Goal: Information Seeking & Learning: Understand process/instructions

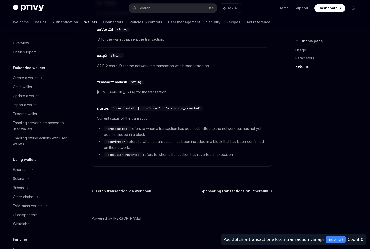
scroll to position [185, 0]
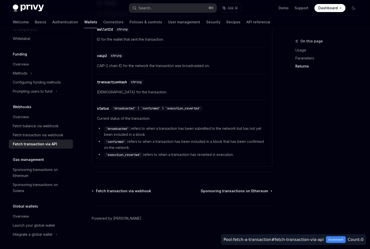
click at [313, 111] on div "On this page Usage Parameters Returns" at bounding box center [323, 143] width 76 height 210
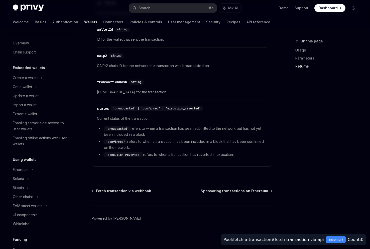
scroll to position [322, 0]
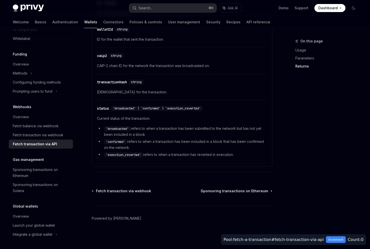
click at [298, 128] on div "On this page Usage Parameters Returns" at bounding box center [323, 143] width 76 height 210
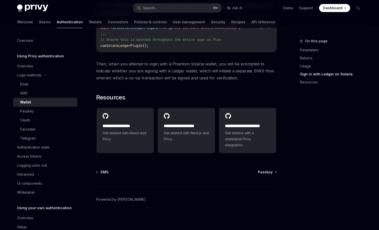
scroll to position [499, 0]
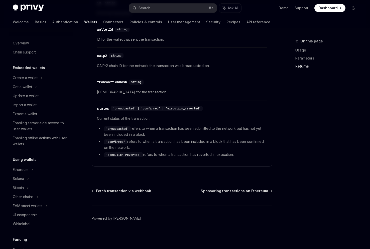
scroll to position [185, 0]
